Goal: Information Seeking & Learning: Learn about a topic

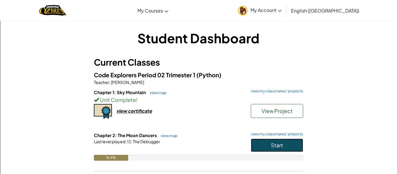
click at [274, 149] on button "Start" at bounding box center [277, 145] width 52 height 13
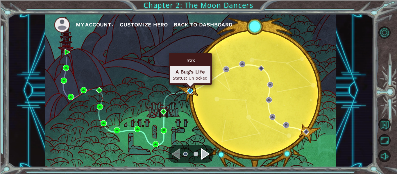
click at [188, 90] on img at bounding box center [190, 91] width 6 height 6
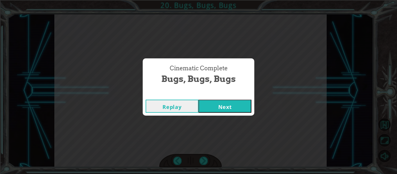
click at [237, 104] on button "Next" at bounding box center [225, 106] width 53 height 13
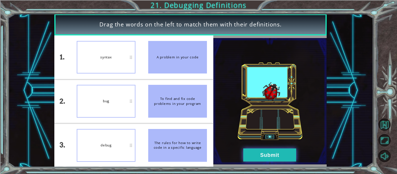
click at [253, 157] on button "Submit" at bounding box center [269, 155] width 53 height 13
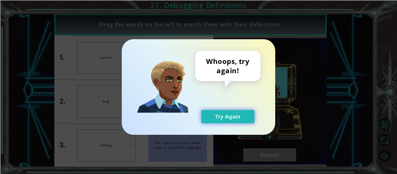
click at [235, 113] on button "Try Again" at bounding box center [227, 116] width 53 height 13
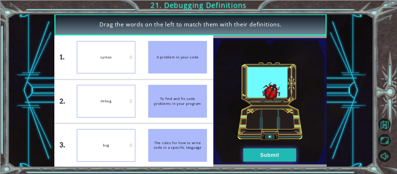
click at [252, 156] on button "Submit" at bounding box center [269, 155] width 53 height 13
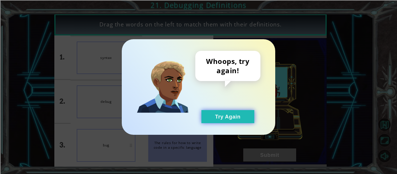
click at [230, 119] on button "Try Again" at bounding box center [227, 116] width 53 height 13
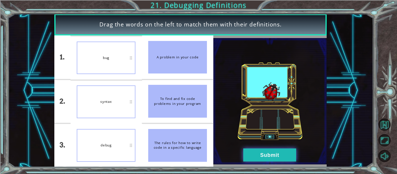
click at [259, 153] on button "Submit" at bounding box center [269, 155] width 53 height 13
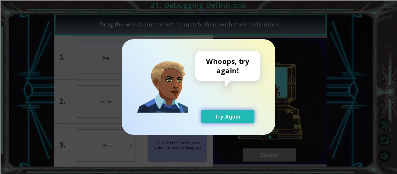
click at [204, 117] on button "Try Again" at bounding box center [227, 116] width 53 height 13
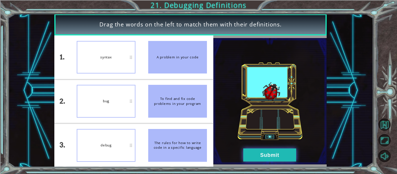
click at [247, 154] on button "Submit" at bounding box center [269, 155] width 53 height 13
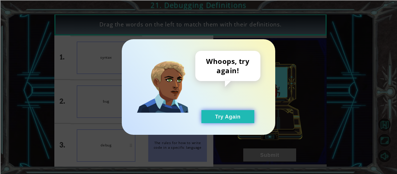
click at [226, 116] on button "Try Again" at bounding box center [227, 116] width 53 height 13
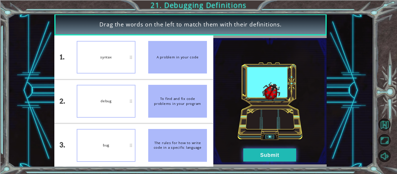
click at [267, 155] on button "Submit" at bounding box center [269, 155] width 53 height 13
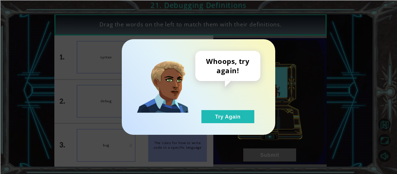
click at [224, 106] on div "Whoops, try again! Try Again" at bounding box center [227, 87] width 65 height 72
click at [226, 111] on button "Try Again" at bounding box center [227, 116] width 53 height 13
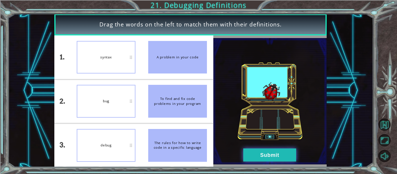
click at [259, 156] on button "Submit" at bounding box center [269, 155] width 53 height 13
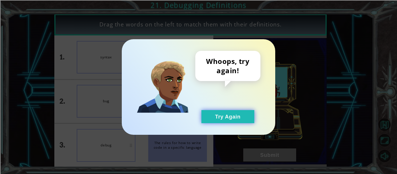
click at [238, 112] on button "Try Again" at bounding box center [227, 116] width 53 height 13
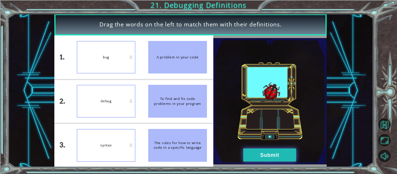
click at [274, 154] on button "Submit" at bounding box center [269, 155] width 53 height 13
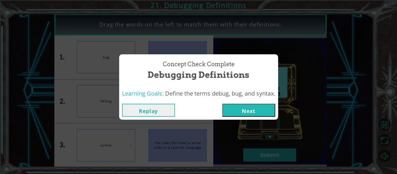
click at [272, 109] on button "Next" at bounding box center [248, 110] width 53 height 13
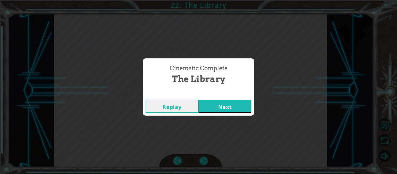
click at [208, 108] on button "Next" at bounding box center [225, 106] width 53 height 13
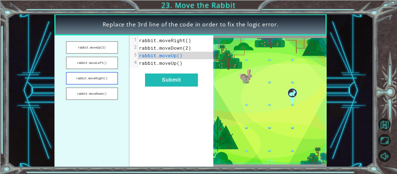
click at [109, 80] on button "rabbit.moveRight()" at bounding box center [92, 78] width 52 height 13
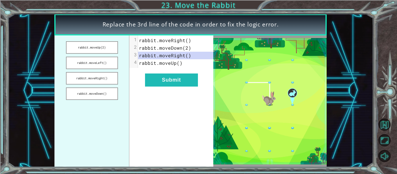
click at [168, 73] on div "xxxxxxxxxx 4 1 rabbit.moveRight() 2 rabbit.moveDown(2) 3 rabbit.moveRight() 4 r…" at bounding box center [171, 101] width 84 height 132
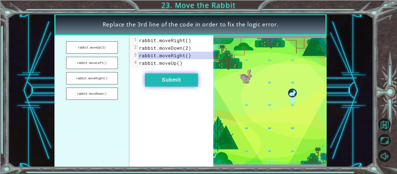
click at [170, 79] on button "Submit" at bounding box center [171, 80] width 53 height 13
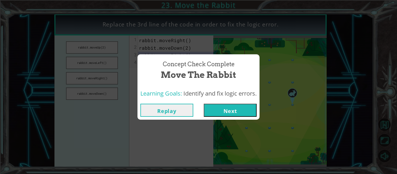
click at [233, 108] on button "Next" at bounding box center [230, 110] width 53 height 13
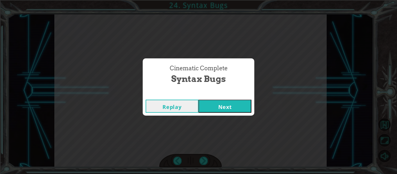
click at [229, 104] on button "Next" at bounding box center [225, 106] width 53 height 13
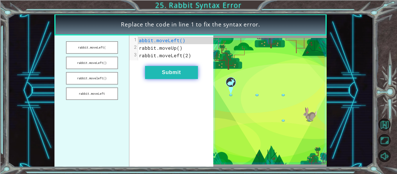
click at [186, 74] on button "Submit" at bounding box center [171, 72] width 53 height 13
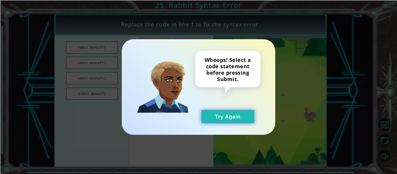
click at [219, 115] on button "Try Again" at bounding box center [227, 116] width 53 height 13
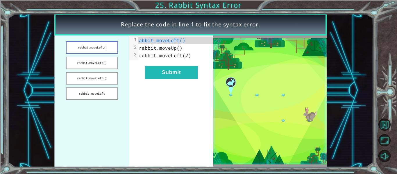
click at [97, 47] on button "rabbit.moveLeft(" at bounding box center [92, 47] width 52 height 13
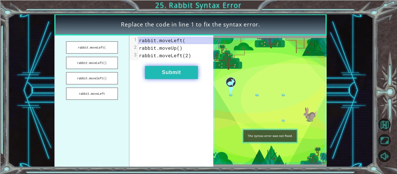
click at [163, 68] on button "Submit" at bounding box center [171, 72] width 53 height 13
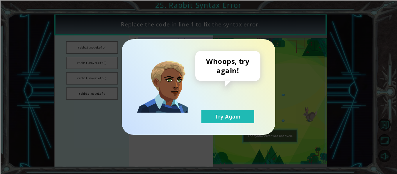
click at [225, 124] on div "Whoops, try again! Try Again" at bounding box center [199, 87] width 154 height 96
click at [223, 120] on button "Try Again" at bounding box center [227, 116] width 53 height 13
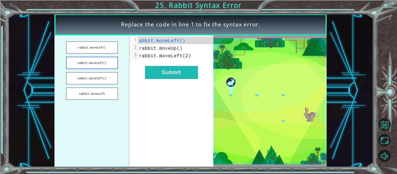
click at [108, 64] on button "rabbit.moveLeft()" at bounding box center [92, 63] width 52 height 13
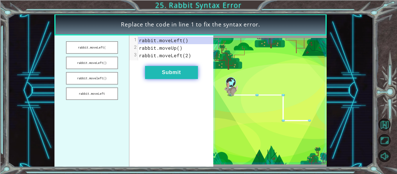
click at [162, 75] on button "Submit" at bounding box center [171, 72] width 53 height 13
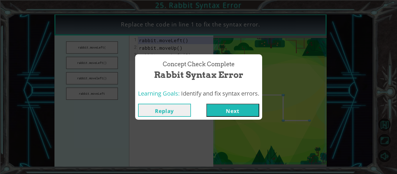
click at [217, 116] on button "Next" at bounding box center [232, 110] width 53 height 13
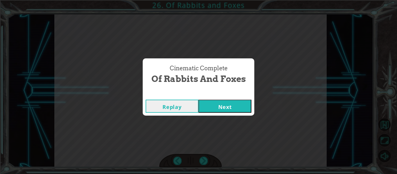
click at [224, 110] on button "Next" at bounding box center [225, 106] width 53 height 13
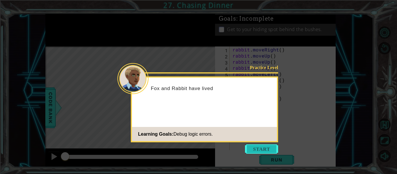
click at [255, 150] on button "Start" at bounding box center [261, 149] width 33 height 9
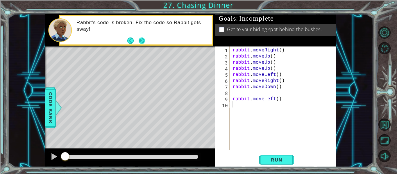
click at [141, 39] on button "Next" at bounding box center [142, 41] width 6 height 6
click at [279, 51] on div "rabbit . moveRight ( ) rabbit . moveUp ( ) rabbit . moveUp ( ) rabbit . moveUp …" at bounding box center [284, 105] width 106 height 116
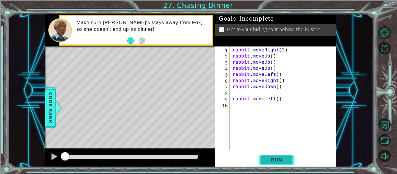
click at [269, 156] on button "Run" at bounding box center [276, 160] width 35 height 12
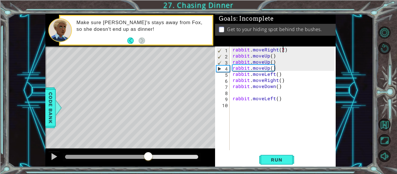
drag, startPoint x: 100, startPoint y: 154, endPoint x: 147, endPoint y: 148, distance: 47.5
click at [147, 148] on div "methods rabbit moveUp() moveDown() moveLeft() moveRight() Code Bank Make sure R…" at bounding box center [190, 90] width 290 height 153
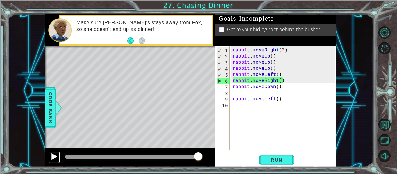
click at [53, 154] on div at bounding box center [54, 157] width 8 height 8
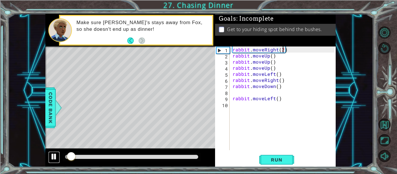
click at [53, 154] on div at bounding box center [54, 157] width 8 height 8
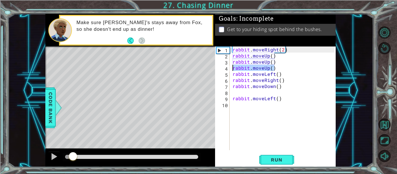
drag, startPoint x: 276, startPoint y: 66, endPoint x: 228, endPoint y: 67, distance: 47.7
click at [228, 67] on div "rabbit.moveRight(2) 1 2 3 4 5 6 7 8 9 10 rabbit . moveRight ( 2 ) rabbit . move…" at bounding box center [275, 99] width 120 height 104
type textarea "rabbit.moveUp()"
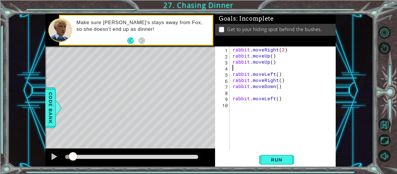
scroll to position [0, 0]
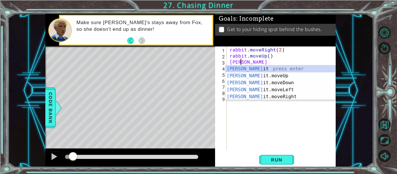
type textarea "r"
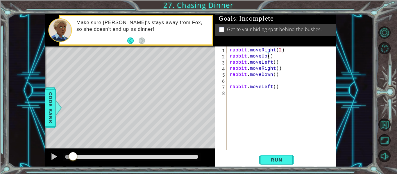
click at [268, 55] on div "rabbit . moveRight ( 2 ) rabbit . moveUp ( ) rabbit . moveLeft ( ) rabbit . mov…" at bounding box center [283, 105] width 109 height 116
click at [271, 163] on span "Run" at bounding box center [276, 160] width 23 height 6
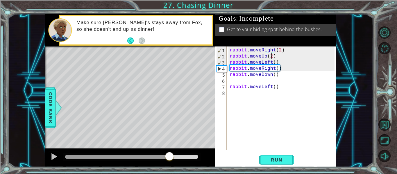
drag, startPoint x: 78, startPoint y: 155, endPoint x: 170, endPoint y: 153, distance: 92.2
click at [170, 153] on div at bounding box center [169, 157] width 10 height 10
click at [56, 154] on div at bounding box center [54, 157] width 8 height 8
drag, startPoint x: 286, startPoint y: 68, endPoint x: 227, endPoint y: 67, distance: 59.6
click at [227, 67] on div "rabbit.moveUp(2) 1 2 3 4 5 6 7 8 rabbit . moveRight ( 2 ) rabbit . moveUp ( 2 )…" at bounding box center [275, 99] width 120 height 104
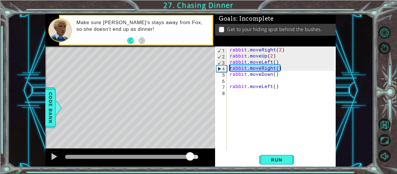
type textarea "rabbit.moveRight()"
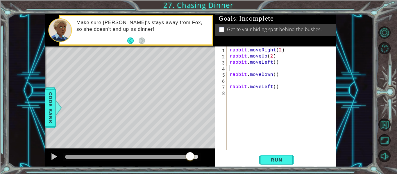
scroll to position [0, 0]
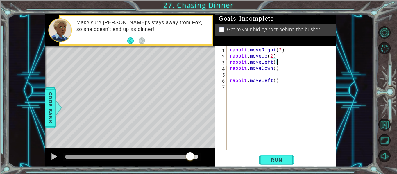
click at [274, 61] on div "rabbit . moveRight ( 2 ) rabbit . moveUp ( 2 ) rabbit . moveLeft ( ) rabbit . m…" at bounding box center [283, 105] width 109 height 116
type textarea "rabbit.moveLeft(2)"
click at [270, 163] on button "Run" at bounding box center [276, 160] width 35 height 12
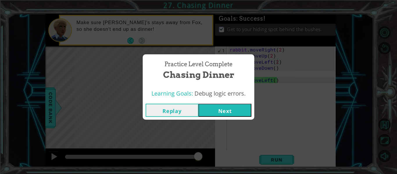
drag, startPoint x: 75, startPoint y: 157, endPoint x: 206, endPoint y: 165, distance: 130.8
click at [206, 165] on body "1 ההההההההההההההההההההההההההההההההההההההההההההההההההההההההההההההההההההההההההההה…" at bounding box center [198, 87] width 397 height 174
click at [223, 111] on button "Next" at bounding box center [225, 110] width 53 height 13
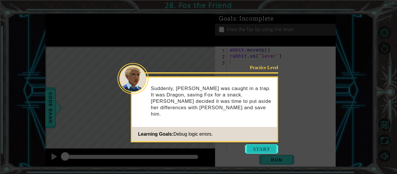
click at [258, 150] on button "Start" at bounding box center [261, 149] width 33 height 9
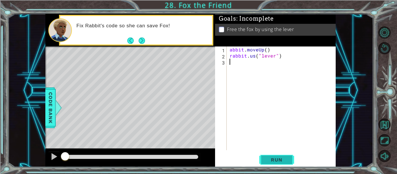
click at [280, 161] on span "Run" at bounding box center [276, 160] width 23 height 6
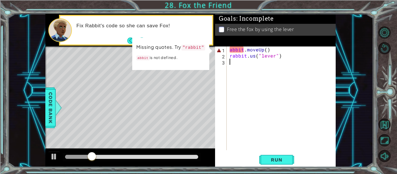
click at [231, 48] on div "abbit . moveUp ( ) rabbit . us ( "lever" )" at bounding box center [283, 105] width 109 height 116
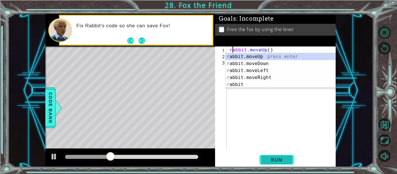
click at [284, 158] on span "Run" at bounding box center [276, 160] width 23 height 6
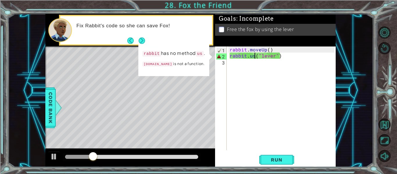
click at [255, 56] on div "rabbit . moveUp ( ) rabbit . us ( "lever" )" at bounding box center [283, 105] width 109 height 116
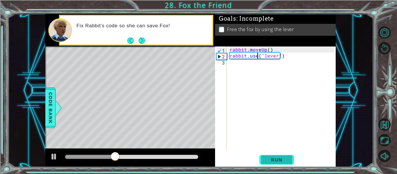
type textarea "rabbit.use("lever")"
click at [278, 160] on span "Run" at bounding box center [276, 160] width 23 height 6
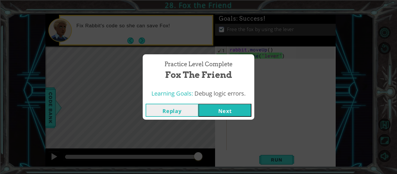
click at [211, 102] on div "Replay Next" at bounding box center [199, 110] width 112 height 19
click at [212, 110] on button "Next" at bounding box center [225, 110] width 53 height 13
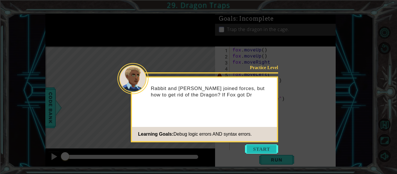
click at [254, 147] on button "Start" at bounding box center [261, 149] width 33 height 9
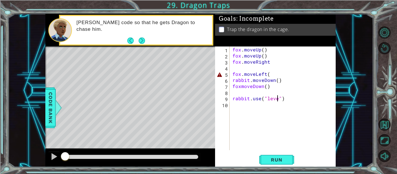
click at [278, 98] on div "fox . moveUp ( ) fox . moveUp ( ) fox . moveRight fox . moveLeft ( rabbit . mov…" at bounding box center [284, 105] width 106 height 116
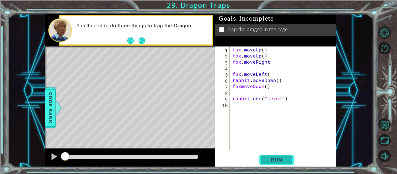
click at [274, 155] on button "Run" at bounding box center [276, 160] width 35 height 12
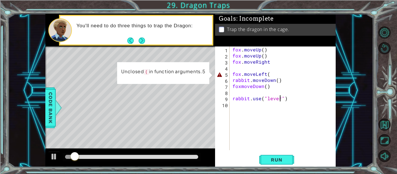
click at [271, 74] on div "fox . moveUp ( ) fox . moveUp ( ) fox . moveRight fox . moveLeft ( rabbit . mov…" at bounding box center [284, 105] width 106 height 116
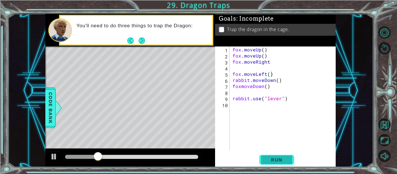
click at [278, 158] on span "Run" at bounding box center [276, 160] width 23 height 6
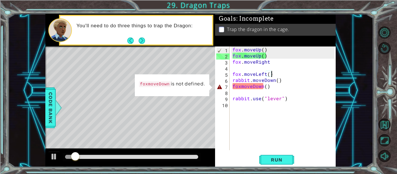
click at [241, 86] on div "fox . moveUp ( ) fox . moveUp ( ) fox . moveRight fox . moveLeft ( ) rabbit . m…" at bounding box center [284, 105] width 106 height 116
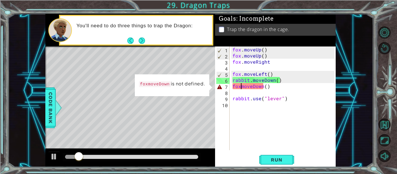
scroll to position [0, 1]
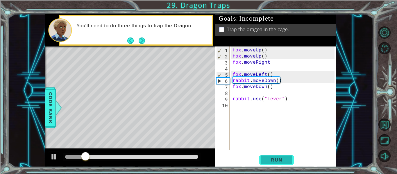
click at [283, 155] on button "Run" at bounding box center [276, 160] width 35 height 12
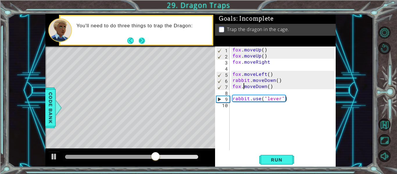
click at [145, 39] on button "Next" at bounding box center [142, 40] width 7 height 7
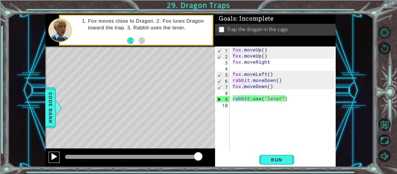
click at [51, 156] on div at bounding box center [54, 157] width 8 height 8
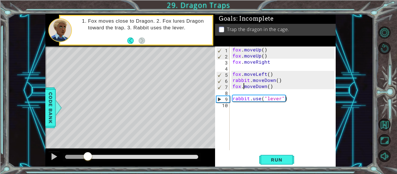
drag, startPoint x: 74, startPoint y: 156, endPoint x: 88, endPoint y: 154, distance: 14.4
click at [88, 154] on div at bounding box center [88, 157] width 10 height 10
click at [53, 155] on div at bounding box center [54, 157] width 8 height 8
click at [279, 157] on span "Run" at bounding box center [276, 160] width 23 height 6
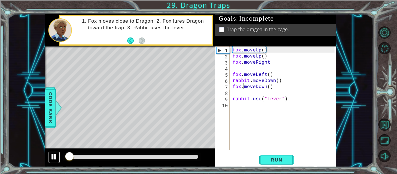
click at [54, 157] on div at bounding box center [54, 157] width 8 height 8
drag, startPoint x: 68, startPoint y: 156, endPoint x: 64, endPoint y: 156, distance: 4.4
click at [64, 156] on div at bounding box center [65, 157] width 10 height 10
click at [232, 73] on div "fox . moveUp ( ) fox . moveUp ( ) fox . moveRight fox . moveLeft ( ) rabbit . m…" at bounding box center [284, 105] width 106 height 116
type textarea "fox.moveLeft()"
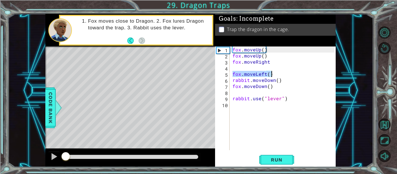
drag, startPoint x: 232, startPoint y: 73, endPoint x: 271, endPoint y: 72, distance: 39.0
click at [271, 72] on div "fox . moveUp ( ) fox . moveUp ( ) fox . moveRight fox . moveLeft ( ) rabbit . m…" at bounding box center [284, 105] width 106 height 116
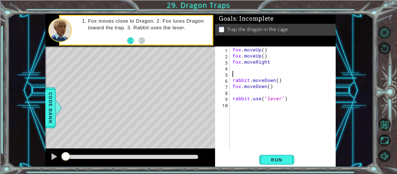
scroll to position [0, 0]
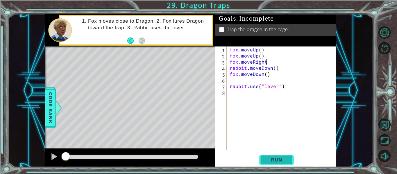
click at [273, 158] on span "Run" at bounding box center [276, 160] width 23 height 6
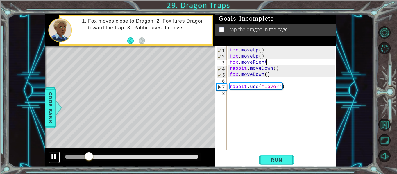
click at [53, 156] on div at bounding box center [54, 157] width 8 height 8
click at [228, 73] on div "fox.moveRight 1 2 3 4 5 6 7 8 fox . moveUp ( ) fox . moveUp ( ) fox . moveRight…" at bounding box center [275, 99] width 120 height 104
click at [229, 73] on div "fox . moveUp ( ) fox . moveUp ( ) fox . moveRight rabbit . moveDown ( ) fox . m…" at bounding box center [283, 105] width 109 height 116
type textarea "fox.moveDown()"
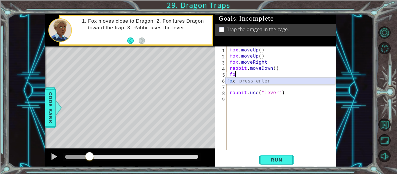
click at [261, 79] on div "fo x press enter" at bounding box center [281, 88] width 110 height 21
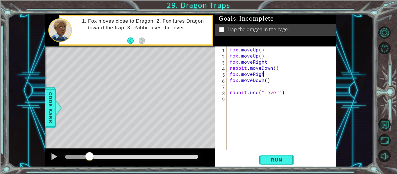
scroll to position [0, 2]
click at [286, 162] on span "Run" at bounding box center [276, 160] width 23 height 6
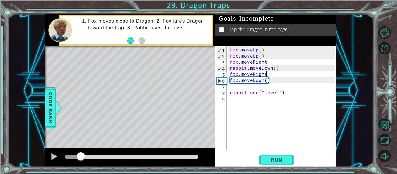
drag, startPoint x: 78, startPoint y: 154, endPoint x: 79, endPoint y: 127, distance: 27.1
click at [79, 127] on div "methods rabbit moveUp() moveDown() moveLeft() moveRight() use(thing) fox moveUp…" at bounding box center [190, 90] width 290 height 153
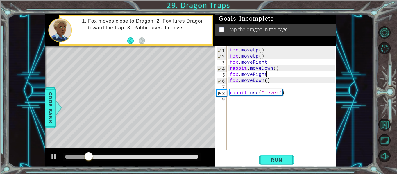
click at [272, 73] on div "fox . moveUp ( ) fox . moveUp ( ) fox . moveRight rabbit . moveDown ( ) fox . m…" at bounding box center [283, 105] width 109 height 116
type textarea "fox.moveRight()"
click at [286, 159] on span "Run" at bounding box center [276, 160] width 23 height 6
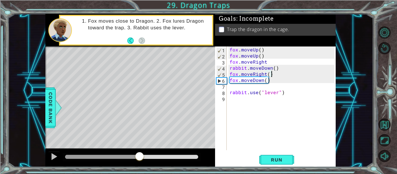
drag, startPoint x: 81, startPoint y: 156, endPoint x: 140, endPoint y: 155, distance: 59.3
click at [140, 155] on div at bounding box center [139, 157] width 10 height 10
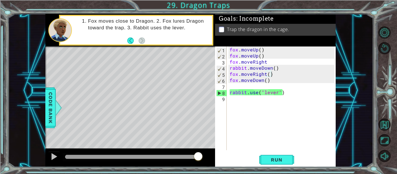
click at [137, 146] on div "Level Map" at bounding box center [179, 132] width 269 height 171
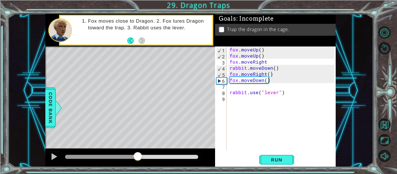
drag, startPoint x: 197, startPoint y: 157, endPoint x: 110, endPoint y: 136, distance: 89.4
click at [110, 136] on div "methods rabbit moveUp() moveDown() moveLeft() moveRight() use(thing) fox moveUp…" at bounding box center [190, 90] width 290 height 153
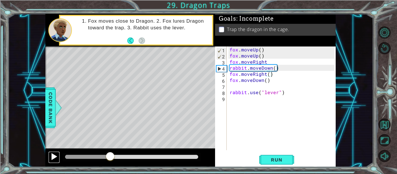
click at [56, 158] on div at bounding box center [54, 157] width 8 height 8
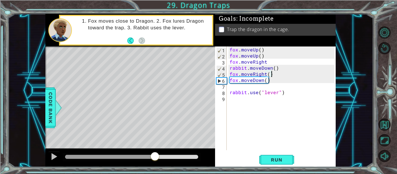
drag, startPoint x: 130, startPoint y: 157, endPoint x: 155, endPoint y: 158, distance: 24.8
click at [155, 158] on div at bounding box center [155, 157] width 10 height 10
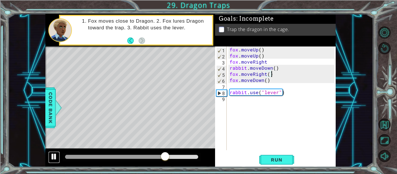
click at [50, 158] on button at bounding box center [54, 157] width 12 height 12
click at [233, 99] on div "fox . moveUp ( ) fox . moveUp ( ) fox . moveRight rabbit . moveDown ( ) fox . m…" at bounding box center [283, 105] width 109 height 116
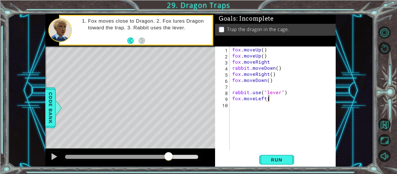
scroll to position [0, 2]
click at [284, 160] on span "Run" at bounding box center [276, 160] width 23 height 6
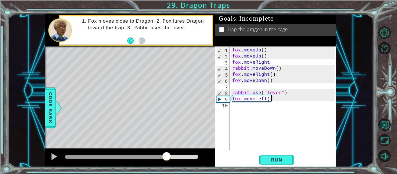
drag, startPoint x: 84, startPoint y: 155, endPoint x: 168, endPoint y: 159, distance: 83.8
click at [168, 159] on div at bounding box center [166, 157] width 10 height 10
drag, startPoint x: 196, startPoint y: 157, endPoint x: 147, endPoint y: 149, distance: 50.3
click at [147, 149] on div at bounding box center [130, 158] width 170 height 19
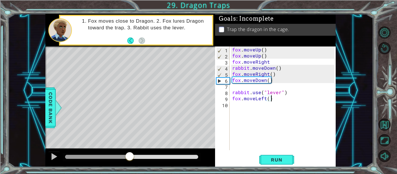
drag, startPoint x: 150, startPoint y: 158, endPoint x: 130, endPoint y: 156, distance: 20.7
click at [130, 156] on div at bounding box center [129, 157] width 10 height 10
click at [45, 153] on div "1 ההההההההההההההההההההההההההההההההההההההההההההההההההההההההההההההההההההההההההההה…" at bounding box center [190, 90] width 365 height 153
click at [49, 155] on button at bounding box center [54, 157] width 12 height 12
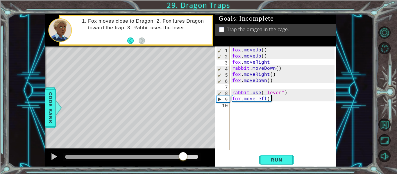
drag, startPoint x: 142, startPoint y: 161, endPoint x: 183, endPoint y: 158, distance: 40.8
click at [183, 158] on div at bounding box center [183, 157] width 10 height 10
click at [269, 99] on div "fox . moveUp ( ) fox . moveUp ( ) fox . moveRight rabbit . moveDown ( ) fox . m…" at bounding box center [284, 105] width 106 height 116
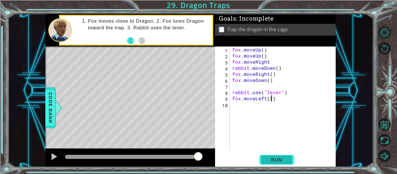
click at [280, 161] on span "Run" at bounding box center [276, 160] width 23 height 6
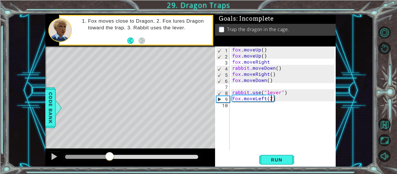
drag, startPoint x: 73, startPoint y: 156, endPoint x: 110, endPoint y: 157, distance: 37.2
click at [110, 157] on div at bounding box center [109, 157] width 10 height 10
type textarea "fox.moveLeft(1)"
click at [269, 107] on div "fox . moveUp ( ) fox . moveUp ( ) fox . moveRight rabbit . moveDown ( ) fox . m…" at bounding box center [284, 105] width 106 height 116
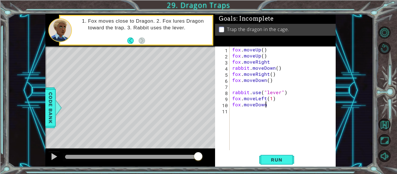
scroll to position [0, 2]
click at [284, 160] on span "Run" at bounding box center [276, 160] width 23 height 6
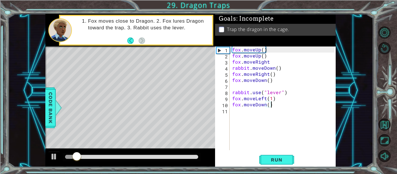
click at [73, 160] on div at bounding box center [77, 157] width 10 height 10
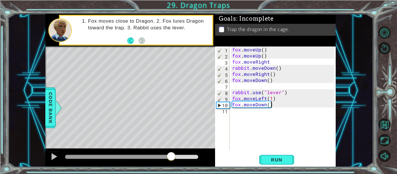
drag, startPoint x: 76, startPoint y: 151, endPoint x: 171, endPoint y: 153, distance: 95.4
click at [171, 153] on div at bounding box center [171, 157] width 10 height 10
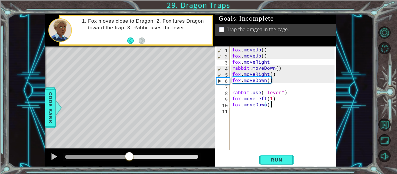
drag, startPoint x: 173, startPoint y: 155, endPoint x: 130, endPoint y: 154, distance: 42.8
click at [130, 154] on div at bounding box center [129, 157] width 10 height 10
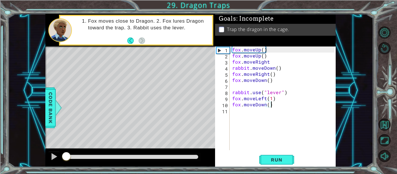
drag, startPoint x: 131, startPoint y: 152, endPoint x: 58, endPoint y: 145, distance: 73.9
click at [58, 145] on div "methods rabbit moveUp() moveDown() moveLeft() moveRight() use(thing) fox moveUp…" at bounding box center [190, 90] width 290 height 153
click at [52, 153] on div at bounding box center [54, 157] width 8 height 8
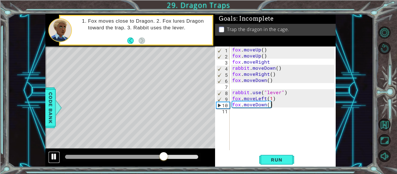
click at [56, 155] on div at bounding box center [54, 157] width 8 height 8
click at [282, 65] on div "fox . moveUp ( ) fox . moveUp ( ) fox . moveRight rabbit . moveDown ( ) fox . m…" at bounding box center [284, 105] width 106 height 116
type textarea "rabbit.moveDown()"
drag, startPoint x: 282, startPoint y: 65, endPoint x: 225, endPoint y: 66, distance: 57.6
click at [225, 66] on div "rabbit.moveDown() 1 2 3 4 5 6 7 8 9 10 11 fox . moveUp ( ) fox . moveUp ( ) fox…" at bounding box center [275, 99] width 120 height 104
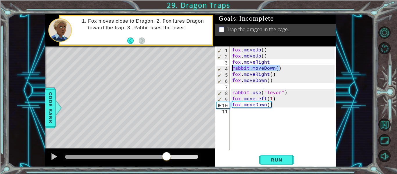
scroll to position [0, 0]
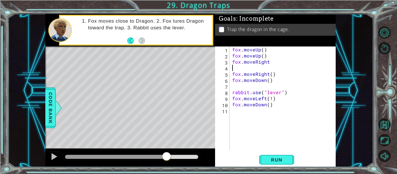
type textarea "fox.moveRight"
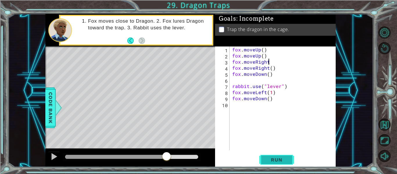
click at [286, 158] on span "Run" at bounding box center [276, 160] width 23 height 6
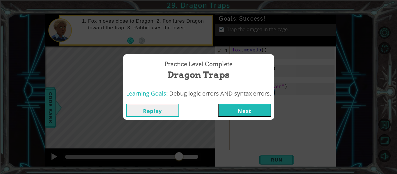
drag, startPoint x: 81, startPoint y: 155, endPoint x: 179, endPoint y: 135, distance: 99.7
click at [179, 135] on body "1 ההההההההההההההההההההההההההההההההההההההההההההההההההההההההההההההההההההההההההההה…" at bounding box center [198, 87] width 397 height 174
click at [240, 109] on button "Next" at bounding box center [244, 110] width 53 height 13
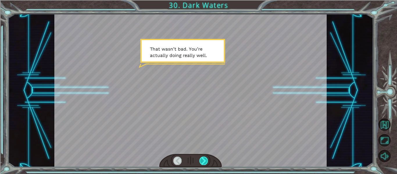
click at [203, 163] on div at bounding box center [203, 161] width 8 height 8
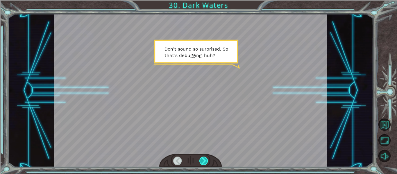
click at [201, 163] on div at bounding box center [203, 161] width 8 height 8
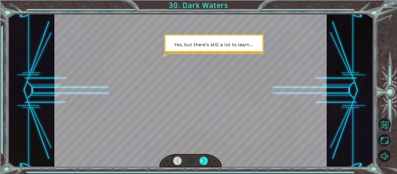
click at [203, 167] on div at bounding box center [190, 161] width 63 height 14
click at [202, 163] on div at bounding box center [203, 161] width 8 height 8
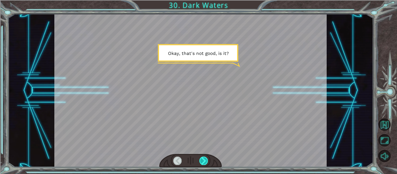
click at [202, 163] on div at bounding box center [203, 161] width 8 height 8
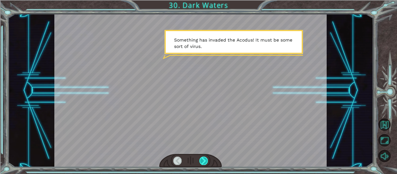
click at [202, 163] on div at bounding box center [203, 161] width 8 height 8
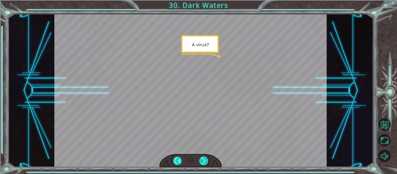
click at [202, 163] on div at bounding box center [203, 161] width 8 height 8
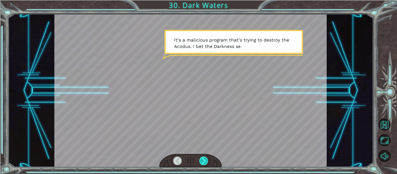
click at [202, 163] on div at bounding box center [203, 161] width 8 height 8
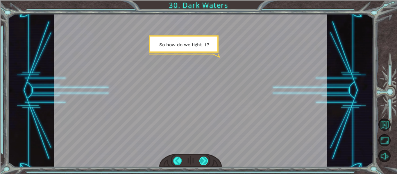
click at [202, 163] on div at bounding box center [203, 161] width 8 height 8
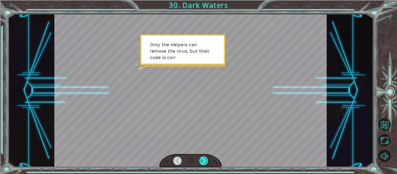
click at [202, 163] on div at bounding box center [203, 161] width 8 height 8
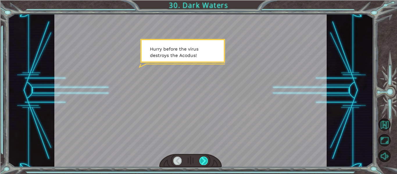
click at [202, 163] on div at bounding box center [203, 161] width 8 height 8
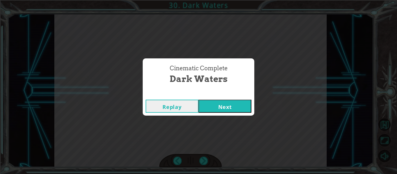
click at [234, 110] on button "Next" at bounding box center [225, 106] width 53 height 13
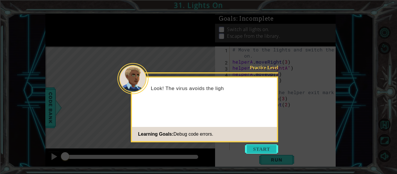
click at [261, 146] on button "Start" at bounding box center [261, 149] width 33 height 9
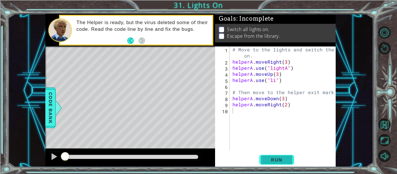
click at [271, 163] on span "Run" at bounding box center [276, 160] width 23 height 6
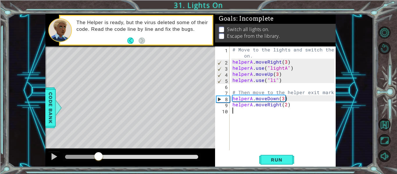
drag, startPoint x: 69, startPoint y: 155, endPoint x: 99, endPoint y: 152, distance: 29.8
click at [99, 152] on div at bounding box center [98, 157] width 10 height 10
click at [55, 156] on div at bounding box center [54, 157] width 8 height 8
click at [274, 81] on div "# Move to the lights and switch them on. helperA . moveRight ( 3 ) helperA . us…" at bounding box center [284, 108] width 106 height 122
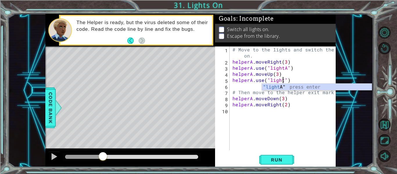
scroll to position [0, 3]
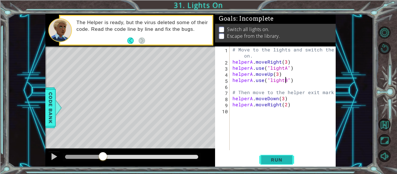
click at [283, 156] on button "Run" at bounding box center [276, 160] width 35 height 12
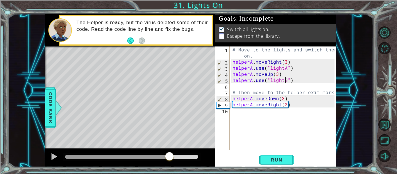
drag, startPoint x: 77, startPoint y: 154, endPoint x: 169, endPoint y: 157, distance: 92.5
click at [169, 157] on div at bounding box center [169, 157] width 10 height 10
drag, startPoint x: 181, startPoint y: 153, endPoint x: 136, endPoint y: 149, distance: 45.5
click at [136, 149] on div at bounding box center [130, 158] width 170 height 19
click at [55, 155] on div at bounding box center [54, 157] width 8 height 8
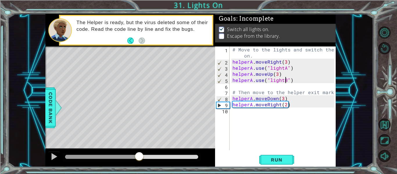
click at [288, 98] on div "# Move to the lights and switch them on. helperA . moveRight ( 3 ) helperA . us…" at bounding box center [284, 108] width 106 height 122
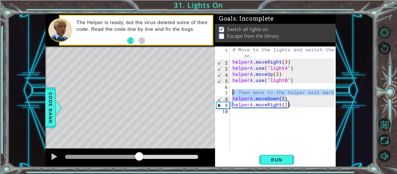
drag, startPoint x: 288, startPoint y: 98, endPoint x: 229, endPoint y: 91, distance: 59.4
click at [229, 91] on div "helperA.moveDown(3) 1 2 3 4 5 6 7 8 9 10 # Move to the lights and switch them o…" at bounding box center [275, 99] width 120 height 104
type textarea "# Then move to the helper exit mark. helperA.moveDown(3)"
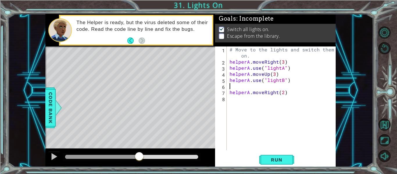
type textarea "helperA.use("lightB")"
click at [287, 153] on div "helperA.use("lightB") 1 2 3 4 5 6 7 # Move to the lights and switch them on. he…" at bounding box center [275, 107] width 121 height 121
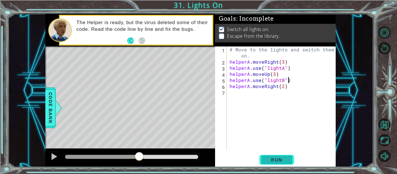
click at [288, 160] on span "Run" at bounding box center [276, 160] width 23 height 6
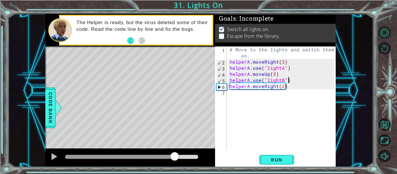
drag, startPoint x: 72, startPoint y: 152, endPoint x: 177, endPoint y: 152, distance: 105.3
click at [177, 152] on div at bounding box center [175, 157] width 10 height 10
drag, startPoint x: 179, startPoint y: 153, endPoint x: 140, endPoint y: 149, distance: 39.2
click at [140, 149] on div at bounding box center [130, 158] width 170 height 19
click at [57, 155] on div at bounding box center [54, 157] width 8 height 8
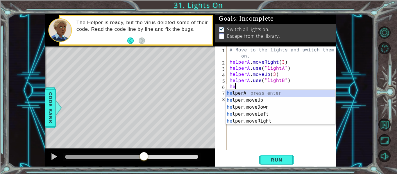
scroll to position [0, 0]
click at [267, 94] on div "help erA press enter help er.moveUp press enter help er.moveDown press enter he…" at bounding box center [281, 114] width 110 height 49
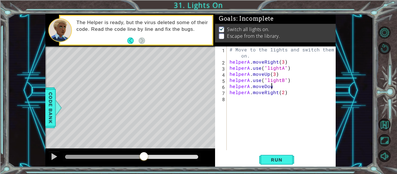
scroll to position [0, 3]
click at [280, 153] on div "helperA.moveDown 1 2 3 4 5 6 7 8 # Move to the lights and switch them on. helpe…" at bounding box center [275, 107] width 121 height 121
click at [282, 89] on div "# Move to the lights and switch them on. helperA . moveRight ( 3 ) helperA . us…" at bounding box center [283, 108] width 109 height 122
type textarea "helperA.moveDown()"
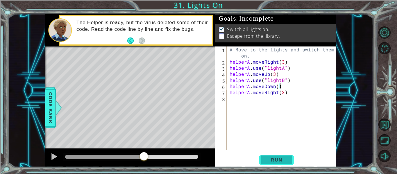
click at [273, 161] on span "Run" at bounding box center [276, 160] width 23 height 6
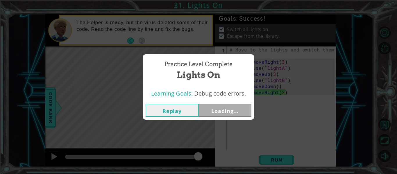
drag, startPoint x: 79, startPoint y: 155, endPoint x: 201, endPoint y: 151, distance: 122.2
click at [201, 151] on body "1 ההההההההההההההההההההההההההההההההההההההההההההההההההההההההההההההההההההההההההההה…" at bounding box center [198, 87] width 397 height 174
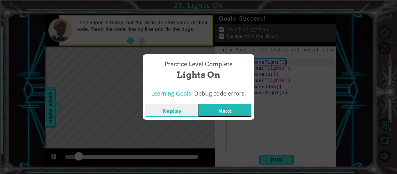
click at [225, 107] on button "Next" at bounding box center [225, 110] width 53 height 13
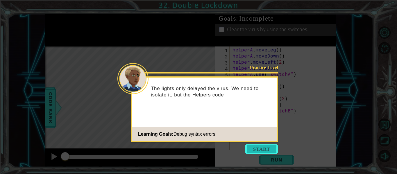
click at [254, 150] on button "Start" at bounding box center [261, 149] width 33 height 9
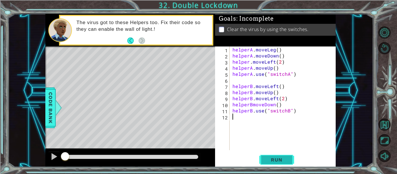
click at [274, 161] on span "Run" at bounding box center [276, 160] width 23 height 6
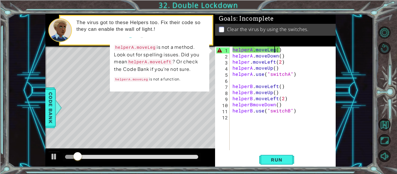
click at [274, 49] on div "helperA . moveLeg ( ) helperA . moveDown ( ) helper . moveLeft ( 2 ) helperA . …" at bounding box center [284, 105] width 106 height 116
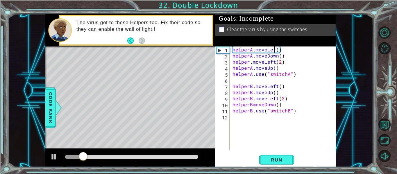
scroll to position [0, 3]
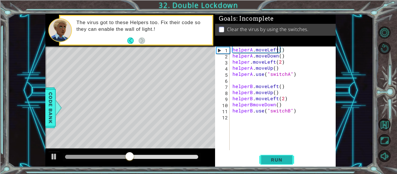
click at [282, 158] on span "Run" at bounding box center [276, 160] width 23 height 6
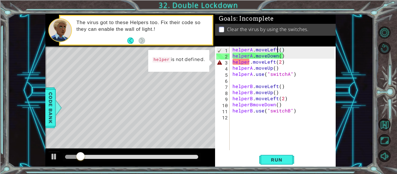
click at [249, 61] on div "helperA . moveLeft ( ) helperA . moveDown ( ) helper . moveLeft ( 2 ) helperA .…" at bounding box center [284, 105] width 106 height 116
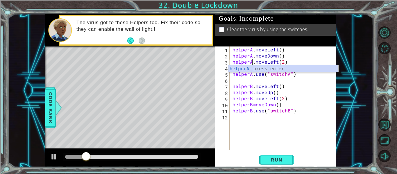
scroll to position [0, 1]
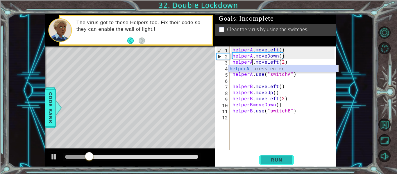
click at [278, 161] on span "Run" at bounding box center [276, 160] width 23 height 6
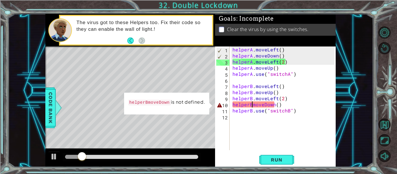
click at [253, 103] on div "helperA . moveLeft ( ) helperA . moveDown ( ) helperA . moveLeft ( 2 ) helperA …" at bounding box center [284, 105] width 106 height 116
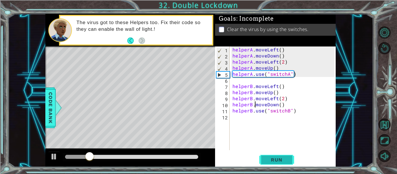
type textarea "helperB.moveDown()"
click at [285, 158] on span "Run" at bounding box center [276, 160] width 23 height 6
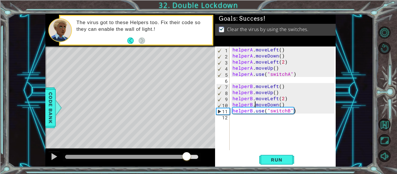
drag, startPoint x: 86, startPoint y: 157, endPoint x: 191, endPoint y: 159, distance: 105.6
click at [191, 159] on div at bounding box center [186, 157] width 10 height 10
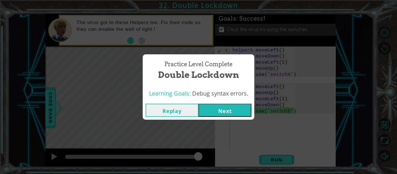
click at [236, 114] on button "Next" at bounding box center [225, 110] width 53 height 13
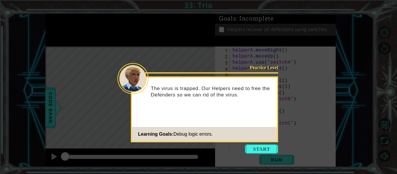
click at [259, 144] on icon at bounding box center [198, 87] width 397 height 174
click at [259, 148] on button "Start" at bounding box center [261, 149] width 33 height 9
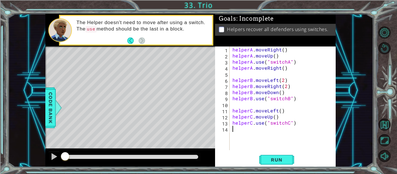
click at [278, 150] on div "helperA . moveRight ( ) helperA . moveUp ( ) helperA . use ( "switchA" ) helper…" at bounding box center [284, 105] width 106 height 116
click at [278, 156] on button "Run" at bounding box center [276, 160] width 35 height 12
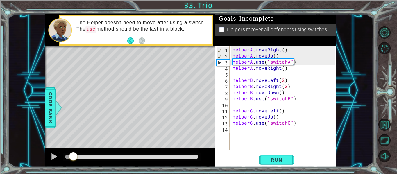
drag, startPoint x: 70, startPoint y: 158, endPoint x: 73, endPoint y: 153, distance: 5.2
click at [73, 153] on div at bounding box center [73, 157] width 10 height 10
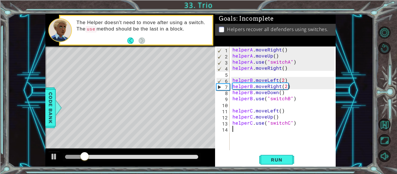
click at [233, 62] on div "helperA . moveRight ( ) helperA . moveUp ( ) helperA . use ( "switchA" ) helper…" at bounding box center [284, 105] width 106 height 116
type textarea "helperA.use("switchA")"
drag, startPoint x: 233, startPoint y: 62, endPoint x: 302, endPoint y: 60, distance: 69.2
click at [302, 60] on div "helperA . moveRight ( ) helperA . moveUp ( ) helperA . use ( "switchA" ) helper…" at bounding box center [284, 105] width 106 height 116
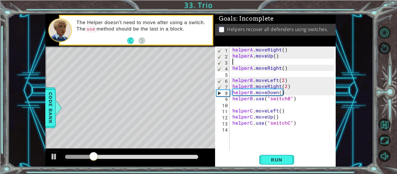
type textarea "helperA.moveUp()"
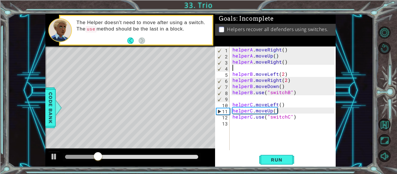
click at [295, 67] on div "helperA . moveRight ( ) helperA . moveUp ( ) helperA . moveRight ( ) helperB . …" at bounding box center [284, 105] width 106 height 116
paste textarea "helperA.use("switchA")"
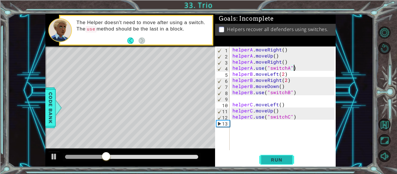
click at [277, 155] on button "Run" at bounding box center [276, 160] width 35 height 12
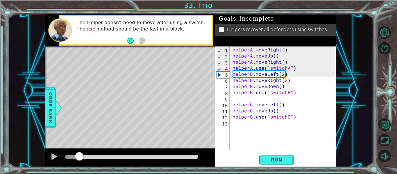
click at [80, 146] on div "methods helper moveUp() moveDown() moveLeft() moveRight() use(thing) Code Bank …" at bounding box center [190, 90] width 290 height 153
click at [52, 156] on div at bounding box center [54, 157] width 8 height 8
drag, startPoint x: 84, startPoint y: 157, endPoint x: 81, endPoint y: 153, distance: 4.7
click at [81, 153] on div at bounding box center [80, 157] width 10 height 10
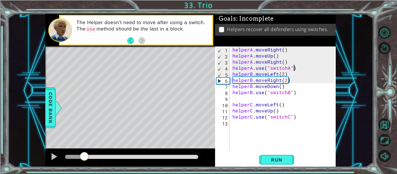
click at [84, 152] on div at bounding box center [84, 157] width 10 height 10
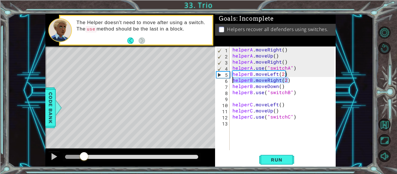
drag, startPoint x: 295, startPoint y: 80, endPoint x: 232, endPoint y: 78, distance: 62.5
click at [232, 78] on div "helperA . moveRight ( ) helperA . moveUp ( ) helperA . moveRight ( ) helperA . …" at bounding box center [284, 105] width 106 height 116
type textarea "helperB.moveRight(2)"
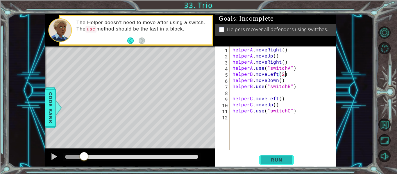
click at [283, 164] on button "Run" at bounding box center [276, 160] width 35 height 12
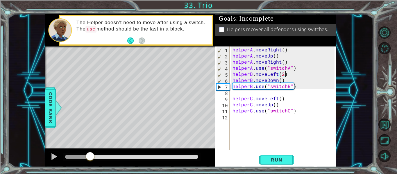
drag, startPoint x: 69, startPoint y: 151, endPoint x: 90, endPoint y: 153, distance: 21.3
click at [90, 153] on div at bounding box center [90, 157] width 10 height 10
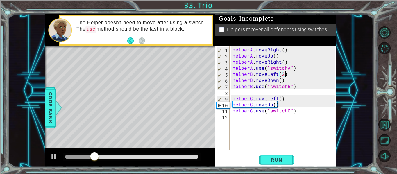
click at [283, 82] on div "helperA . moveRight ( ) helperA . moveUp ( ) helperA . moveRight ( ) helperA . …" at bounding box center [284, 105] width 106 height 116
type textarea "helperB.moveDown()"
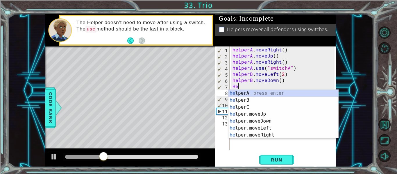
type textarea "H"
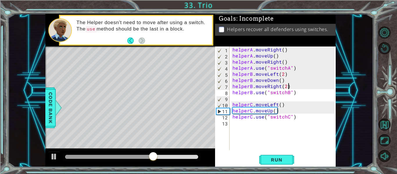
scroll to position [0, 3]
type textarea "helperB.moveRight(2)"
click at [288, 155] on button "Run" at bounding box center [276, 160] width 35 height 12
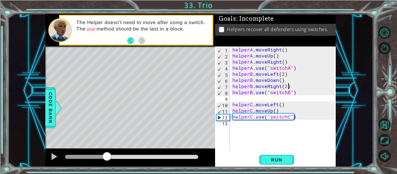
drag, startPoint x: 70, startPoint y: 154, endPoint x: 107, endPoint y: 165, distance: 38.7
click at [107, 165] on div at bounding box center [130, 158] width 170 height 19
click at [51, 155] on div at bounding box center [54, 157] width 8 height 8
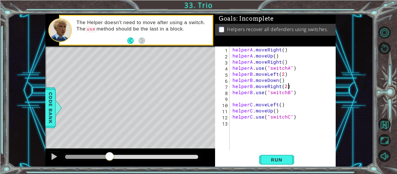
click at [281, 110] on div "helperA . moveRight ( ) helperA . moveUp ( ) helperA . moveRight ( ) helperA . …" at bounding box center [284, 105] width 106 height 116
type textarea "helperC.moveUp()"
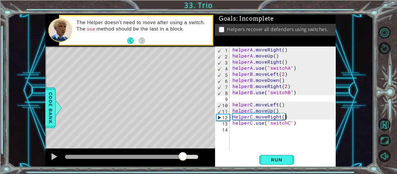
drag, startPoint x: 114, startPoint y: 153, endPoint x: 187, endPoint y: 156, distance: 72.7
click at [187, 156] on div at bounding box center [183, 157] width 10 height 10
click at [278, 157] on span "Run" at bounding box center [276, 160] width 23 height 6
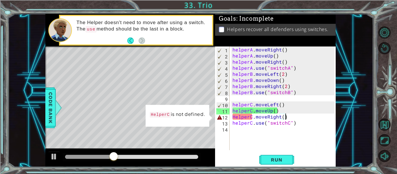
click at [240, 118] on div "helperA . moveRight ( ) helperA . moveUp ( ) helperA . moveRight ( ) helperA . …" at bounding box center [284, 105] width 106 height 116
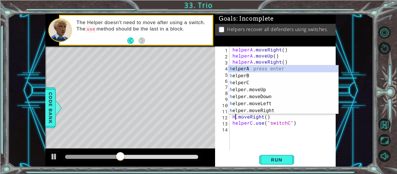
scroll to position [0, 0]
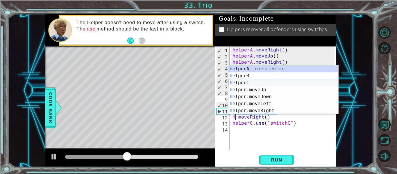
click at [258, 82] on div "h elperA press enter h elperB press enter h elperC press enter h elper.moveUp p…" at bounding box center [284, 96] width 110 height 63
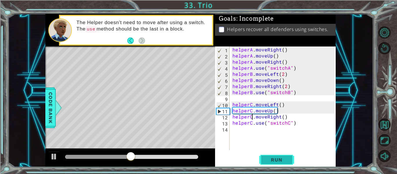
type textarea "helperC.moveRight()"
click at [272, 154] on button "Run" at bounding box center [276, 160] width 35 height 12
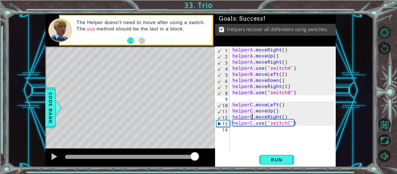
drag, startPoint x: 82, startPoint y: 153, endPoint x: 195, endPoint y: 151, distance: 112.8
click at [195, 152] on div at bounding box center [195, 157] width 10 height 10
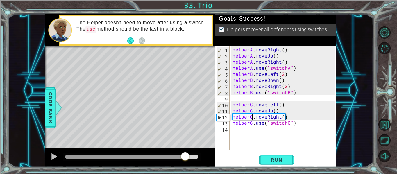
drag, startPoint x: 82, startPoint y: 157, endPoint x: 185, endPoint y: 154, distance: 103.0
click at [185, 154] on div at bounding box center [185, 157] width 10 height 10
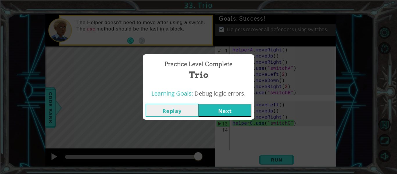
click at [221, 111] on button "Next" at bounding box center [225, 110] width 53 height 13
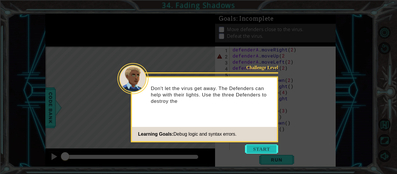
click at [257, 149] on button "Start" at bounding box center [261, 149] width 33 height 9
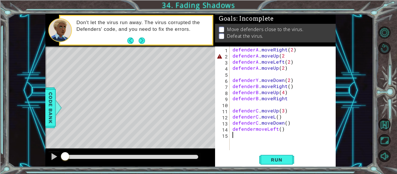
click at [284, 56] on div "defenderA . moveRight ( 2 ) defenderA . moveUp ( 2 defenderA . moveLeft ( 2 ) d…" at bounding box center [284, 105] width 106 height 116
click at [272, 160] on span "Run" at bounding box center [276, 160] width 23 height 6
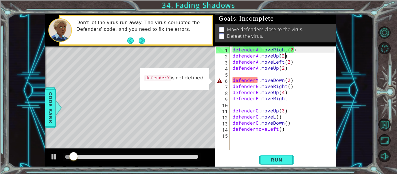
click at [258, 79] on div "defenderA . moveRight ( 2 ) defenderA . moveUp ( 2 ) defenderA . moveLeft ( 2 )…" at bounding box center [284, 105] width 106 height 116
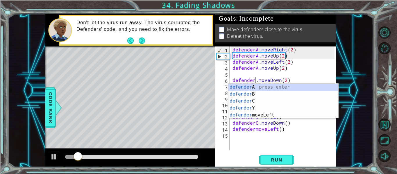
scroll to position [0, 2]
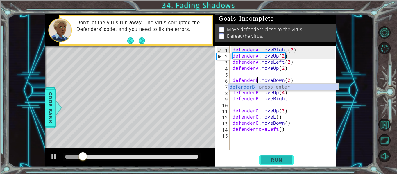
click at [269, 163] on span "Run" at bounding box center [276, 160] width 23 height 6
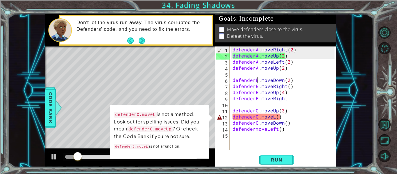
click at [274, 117] on div "defenderA . moveRight ( 2 ) defenderA . moveUp ( 2 ) defenderA . moveLeft ( 2 )…" at bounding box center [284, 105] width 106 height 116
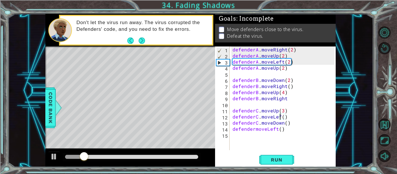
scroll to position [0, 3]
click at [277, 159] on span "Run" at bounding box center [276, 160] width 23 height 6
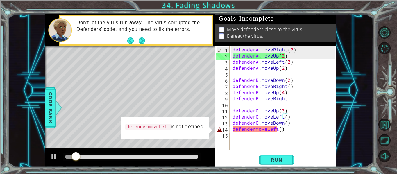
click at [255, 129] on div "defenderA . moveRight ( 2 ) defenderA . moveUp ( 2 ) defenderA . moveLeft ( 2 )…" at bounding box center [284, 105] width 106 height 116
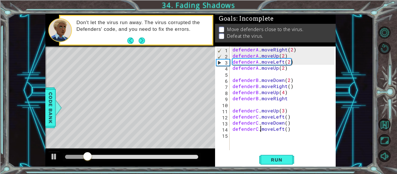
scroll to position [0, 2]
type textarea "defenderC.moveLeft()"
click at [283, 165] on button "Run" at bounding box center [276, 160] width 35 height 12
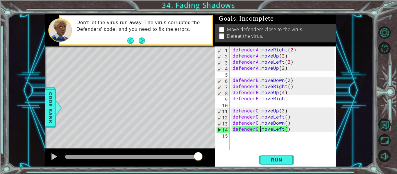
drag, startPoint x: 73, startPoint y: 158, endPoint x: 215, endPoint y: 142, distance: 143.4
click at [215, 142] on div "1 ההההההההההההההההההההההההההההההההההההההההההההההההההההההההההההההההההההההההההההה…" at bounding box center [190, 90] width 290 height 153
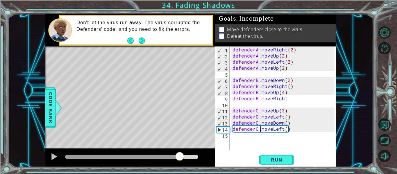
drag, startPoint x: 70, startPoint y: 157, endPoint x: 181, endPoint y: 149, distance: 111.1
click at [181, 149] on div at bounding box center [130, 158] width 170 height 19
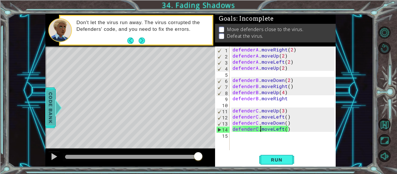
click at [45, 117] on div "Code Bank" at bounding box center [50, 108] width 10 height 41
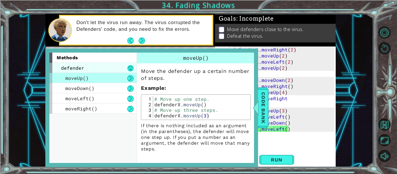
click at [132, 67] on button at bounding box center [130, 68] width 6 height 6
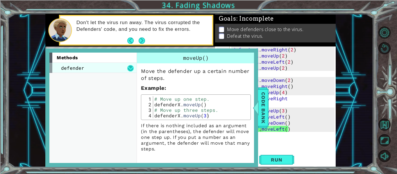
click at [132, 67] on button at bounding box center [130, 68] width 6 height 6
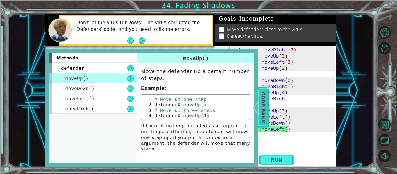
click at [264, 101] on span "Code Bank" at bounding box center [263, 107] width 9 height 35
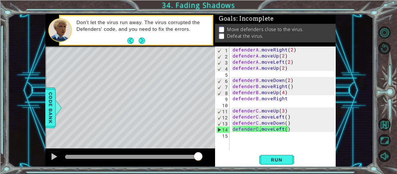
scroll to position [0, 0]
click at [260, 135] on div "defenderA . moveRight ( 2 ) defenderA . moveUp ( 2 ) defenderA . moveLeft ( 2 )…" at bounding box center [284, 105] width 106 height 116
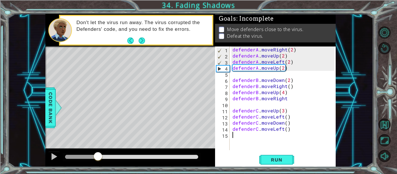
drag, startPoint x: 196, startPoint y: 156, endPoint x: 98, endPoint y: 142, distance: 99.1
click at [98, 142] on div "methods defender moveUp() moveDown() moveLeft() moveRight() moveUp() Move the d…" at bounding box center [190, 90] width 290 height 153
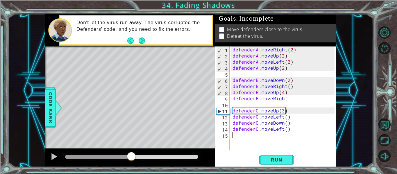
drag, startPoint x: 98, startPoint y: 155, endPoint x: 131, endPoint y: 148, distance: 34.1
click at [131, 149] on div at bounding box center [130, 158] width 170 height 19
click at [301, 97] on div "defenderA . moveRight ( 2 ) defenderA . moveUp ( 2 ) defenderA . moveLeft ( 2 )…" at bounding box center [284, 105] width 106 height 116
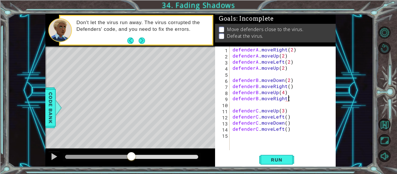
scroll to position [0, 3]
type textarea "defenderB.moveRight()"
click at [279, 152] on div "defenderB.moveRight() 1 2 3 4 5 6 7 8 9 10 11 12 13 14 15 defenderA . moveRight…" at bounding box center [275, 107] width 121 height 121
click at [279, 158] on span "Run" at bounding box center [276, 160] width 23 height 6
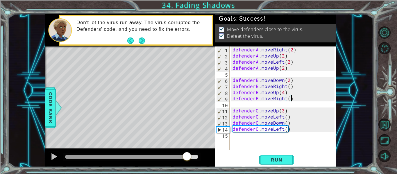
drag, startPoint x: 76, startPoint y: 154, endPoint x: 187, endPoint y: 152, distance: 110.8
click at [187, 152] on div at bounding box center [187, 157] width 10 height 10
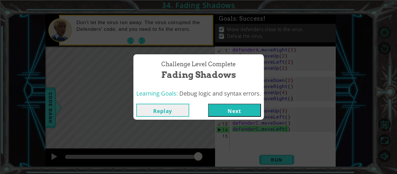
click at [228, 106] on button "Next" at bounding box center [234, 110] width 53 height 13
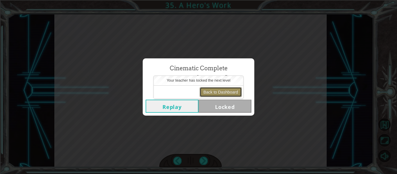
click at [228, 95] on button "Back to Dashboard" at bounding box center [221, 92] width 42 height 10
